Goal: Information Seeking & Learning: Learn about a topic

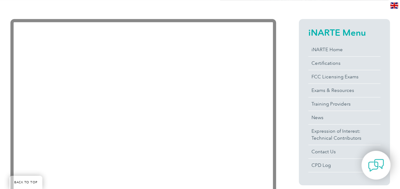
scroll to position [134, 0]
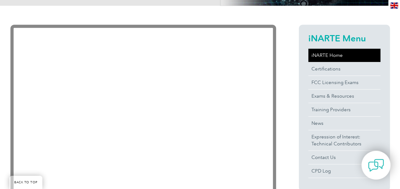
click at [330, 51] on link "iNARTE Home" at bounding box center [344, 55] width 72 height 13
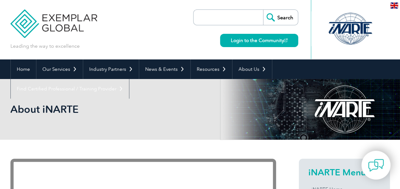
scroll to position [165, 0]
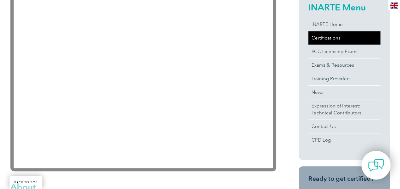
click at [340, 39] on link "Certifications" at bounding box center [344, 37] width 72 height 13
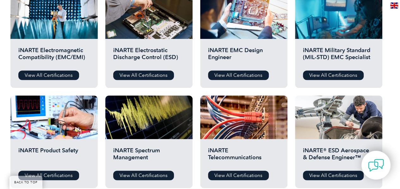
scroll to position [251, 0]
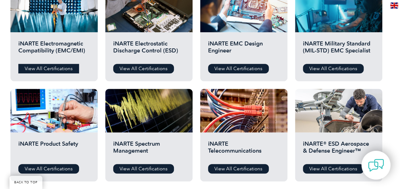
click at [42, 69] on link "View All Certifications" at bounding box center [48, 68] width 61 height 9
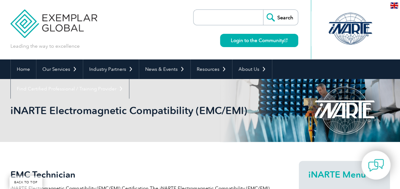
scroll to position [165, 0]
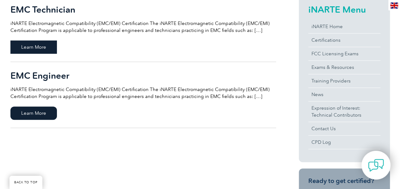
click at [42, 49] on span "Learn More" at bounding box center [33, 46] width 46 height 13
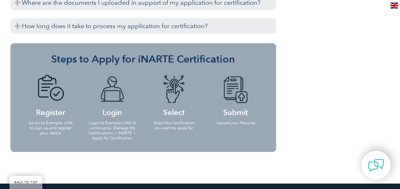
scroll to position [832, 0]
